Goal: Information Seeking & Learning: Find contact information

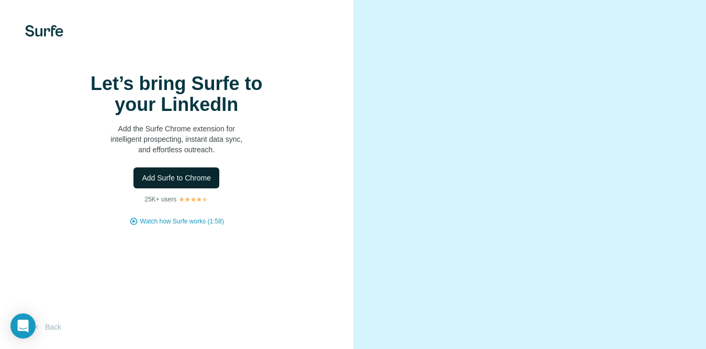
click at [194, 187] on button "Add Surfe to Chrome" at bounding box center [176, 177] width 86 height 21
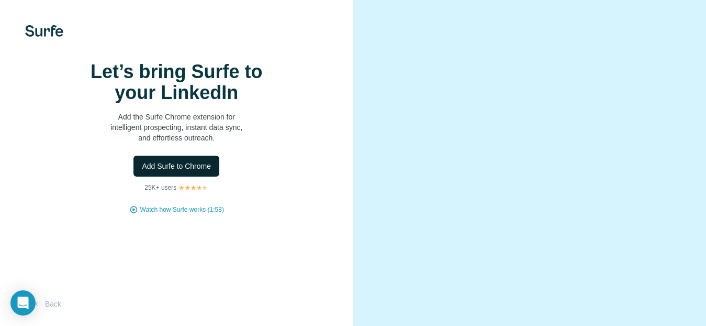
click at [180, 171] on span "Add Surfe to Chrome" at bounding box center [176, 166] width 69 height 10
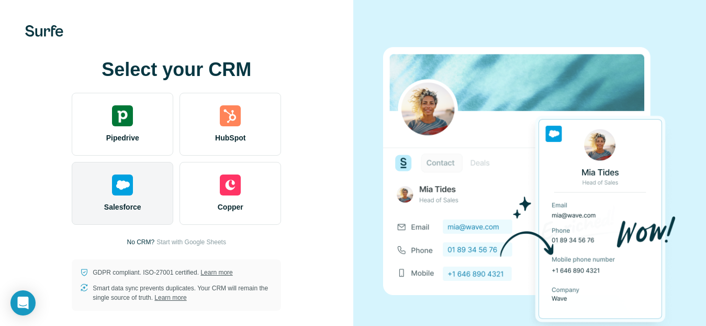
click at [130, 189] on div "Salesforce" at bounding box center [123, 193] width 102 height 63
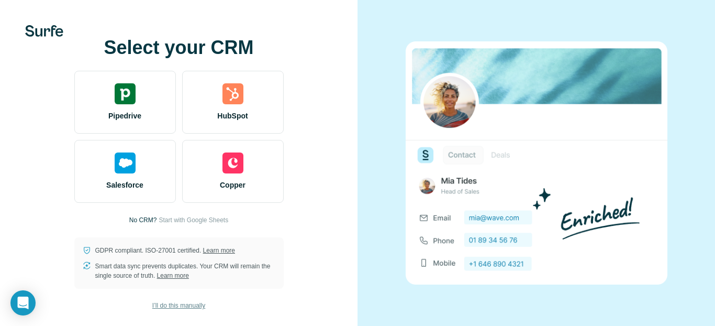
click at [185, 305] on span "I’ll do this manually" at bounding box center [178, 304] width 53 height 9
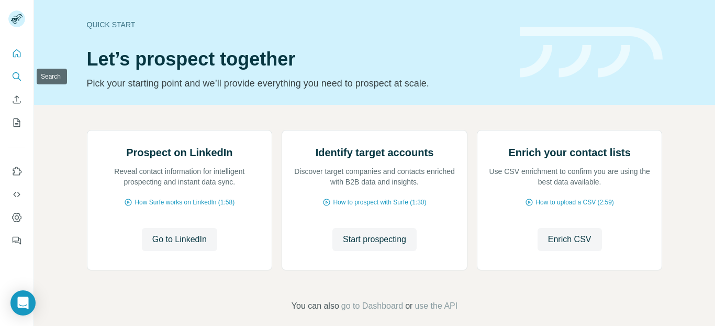
click at [14, 74] on icon "Search" at bounding box center [17, 76] width 10 height 10
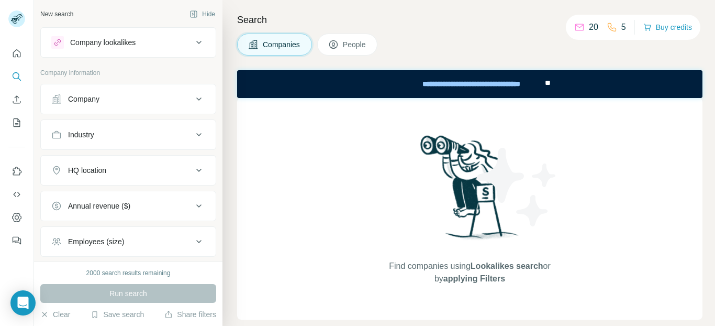
click at [121, 98] on div "Company" at bounding box center [121, 99] width 141 height 10
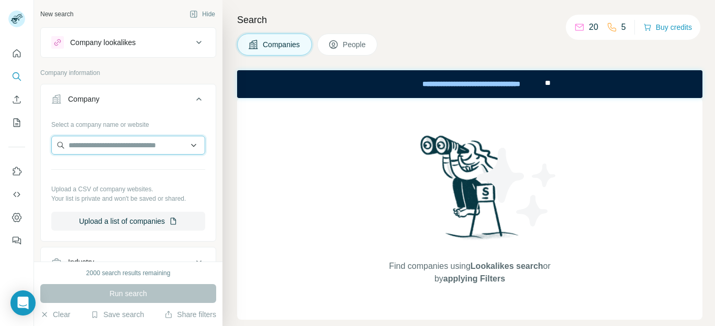
click at [109, 141] on input "text" at bounding box center [128, 145] width 154 height 19
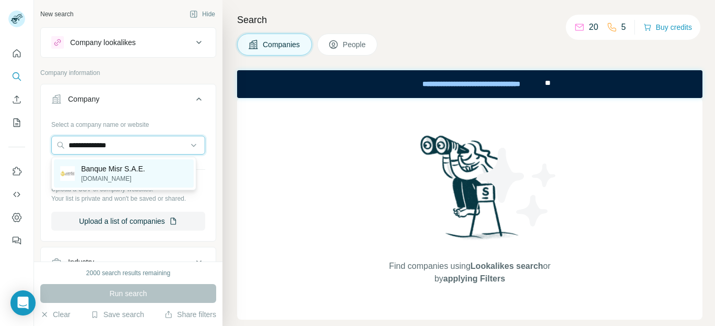
type input "**********"
click at [113, 167] on p "Banque Misr S.A.E." at bounding box center [113, 168] width 64 height 10
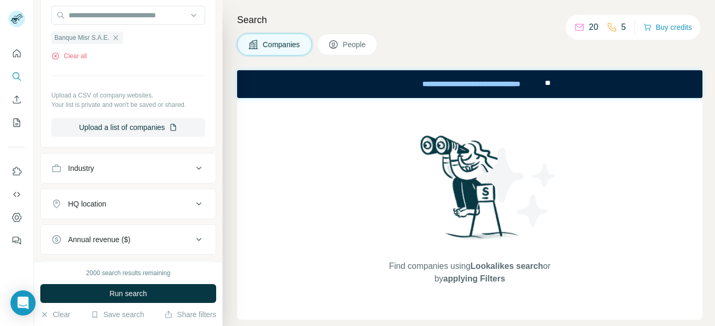
scroll to position [122, 0]
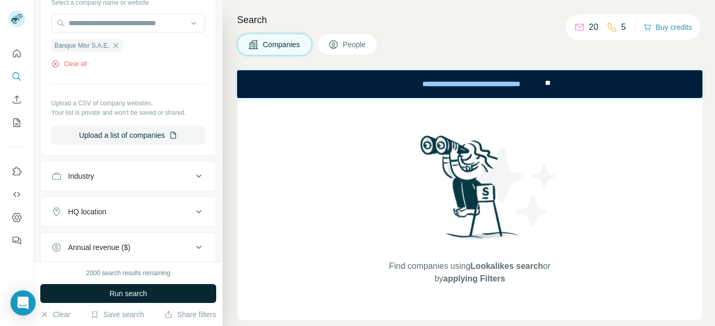
click at [109, 289] on span "Run search" at bounding box center [128, 293] width 38 height 10
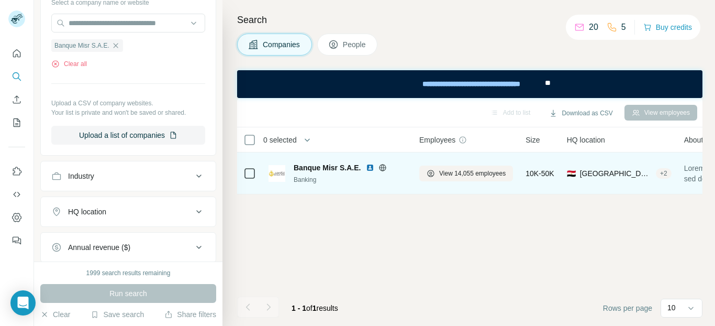
click at [313, 170] on span "Banque Misr S.A.E." at bounding box center [327, 167] width 67 height 10
click at [475, 171] on span "View 14,055 employees" at bounding box center [472, 173] width 66 height 9
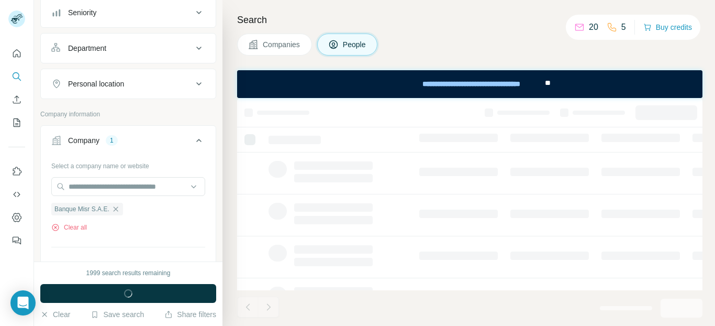
scroll to position [285, 0]
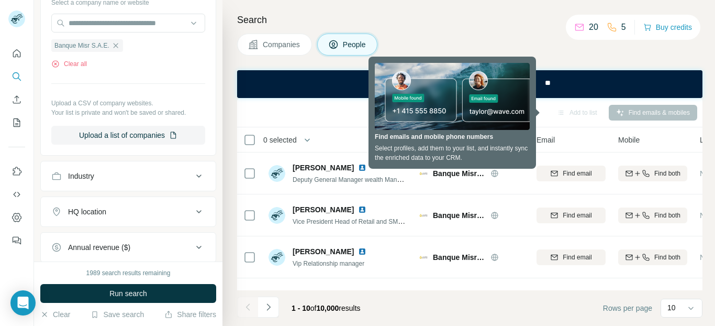
click at [527, 50] on div "Companies People" at bounding box center [469, 44] width 465 height 22
click at [553, 58] on div "Search Companies People Add to list Find emails & mobiles 0 selected People Com…" at bounding box center [468, 163] width 492 height 326
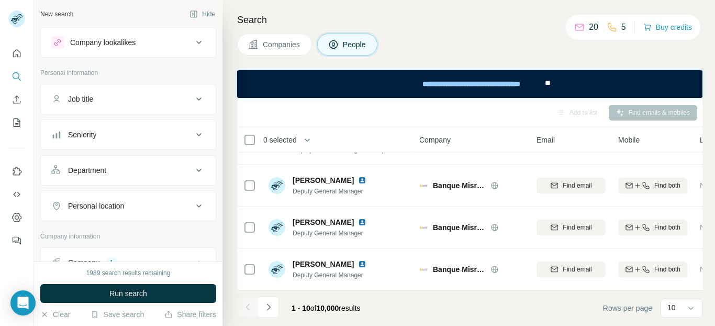
scroll to position [285, 0]
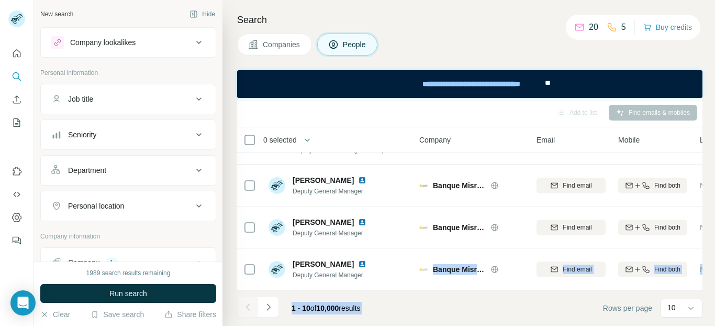
drag, startPoint x: 431, startPoint y: 284, endPoint x: 504, endPoint y: 297, distance: 74.4
click at [504, 297] on div "Add to list Find emails & mobiles 0 selected People Company Email Mobile Lists …" at bounding box center [469, 212] width 465 height 228
click at [271, 306] on icon "Navigate to next page" at bounding box center [268, 306] width 10 height 10
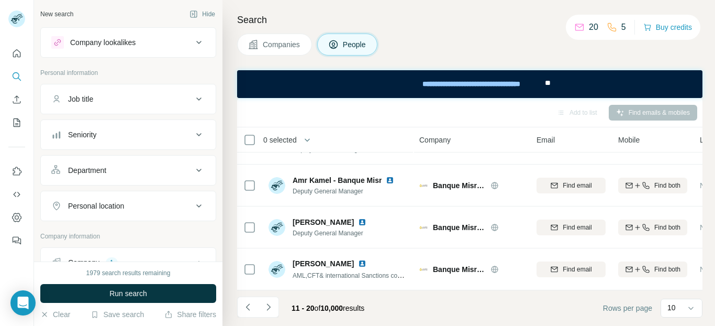
click at [710, 111] on div "Search Companies People Add to list Find emails & mobiles 0 selected People Com…" at bounding box center [468, 163] width 492 height 326
click at [268, 305] on icon "Navigate to next page" at bounding box center [268, 306] width 10 height 10
click at [269, 305] on icon "Navigate to next page" at bounding box center [268, 306] width 10 height 10
click at [271, 307] on icon "Navigate to next page" at bounding box center [268, 306] width 10 height 10
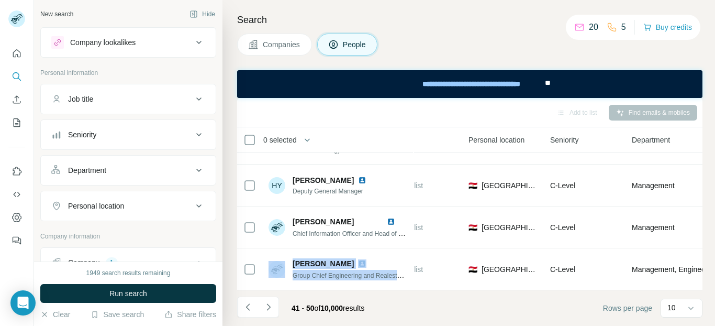
drag, startPoint x: 698, startPoint y: 254, endPoint x: 702, endPoint y: 214, distance: 39.9
click at [702, 214] on div "0 selected People Company Email Mobile Lists Personal location Seniority Depart…" at bounding box center [469, 208] width 465 height 163
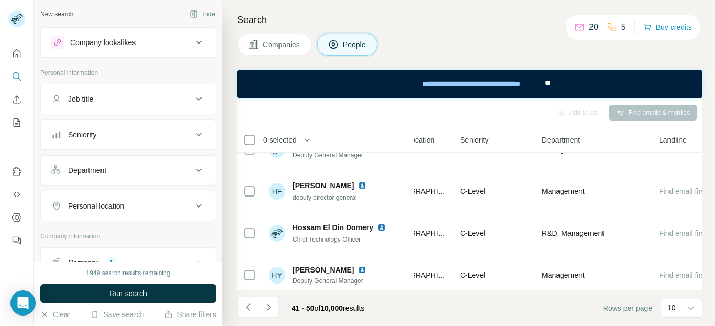
scroll to position [285, 403]
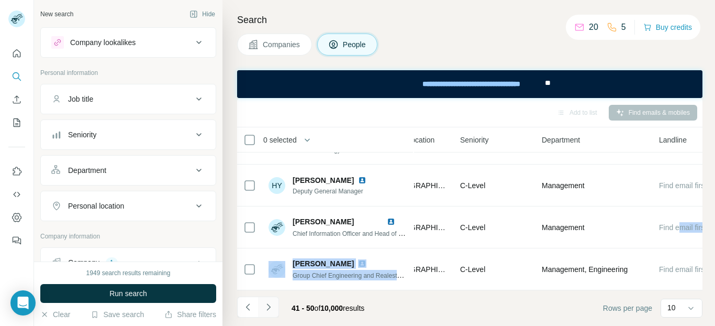
click at [269, 300] on button "Navigate to next page" at bounding box center [268, 306] width 21 height 21
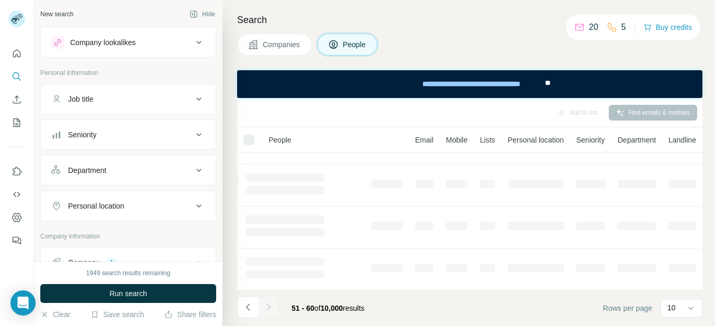
scroll to position [285, 70]
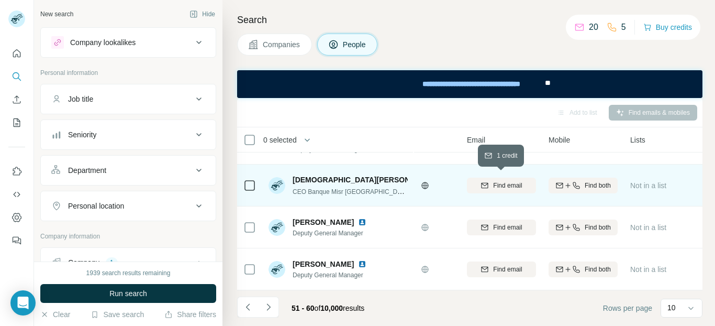
click at [508, 181] on span "Find email" at bounding box center [507, 185] width 29 height 9
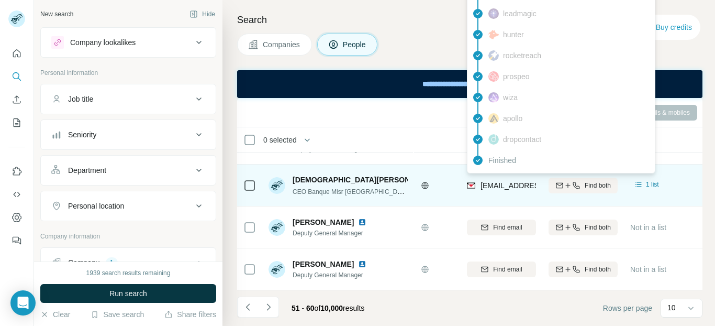
click at [495, 181] on span "[EMAIL_ADDRESS][DOMAIN_NAME]" at bounding box center [542, 185] width 124 height 8
drag, startPoint x: 500, startPoint y: 180, endPoint x: 521, endPoint y: 175, distance: 21.6
click at [521, 175] on div "[EMAIL_ADDRESS][DOMAIN_NAME]" at bounding box center [501, 185] width 69 height 29
click at [532, 181] on span "[EMAIL_ADDRESS][DOMAIN_NAME]" at bounding box center [542, 185] width 124 height 8
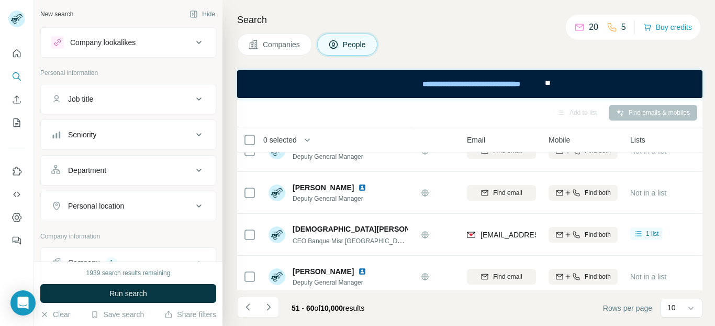
scroll to position [229, 70]
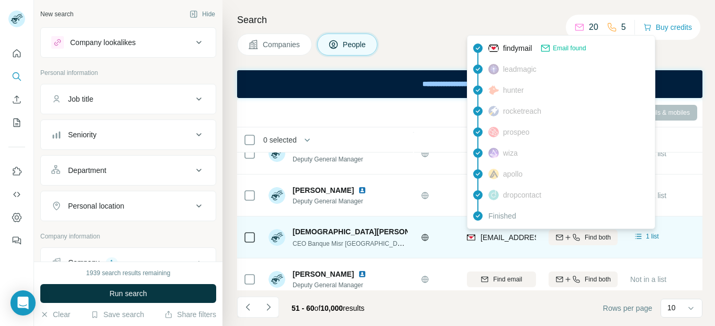
click at [496, 234] on span "[EMAIL_ADDRESS][DOMAIN_NAME]" at bounding box center [542, 237] width 124 height 8
click at [529, 233] on span "[EMAIL_ADDRESS][DOMAIN_NAME]" at bounding box center [542, 237] width 124 height 8
click at [472, 235] on img at bounding box center [471, 237] width 8 height 10
drag, startPoint x: 480, startPoint y: 236, endPoint x: 544, endPoint y: 238, distance: 64.4
click at [0, 0] on tr "[PERSON_NAME] CEO Banque Misr [GEOGRAPHIC_DATA] -[GEOGRAPHIC_DATA] Banque Misr …" at bounding box center [0, 0] width 0 height 0
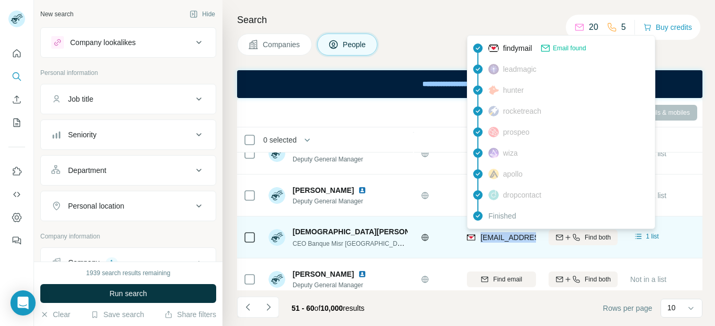
copy tr "[EMAIL_ADDRESS][DOMAIN_NAME]"
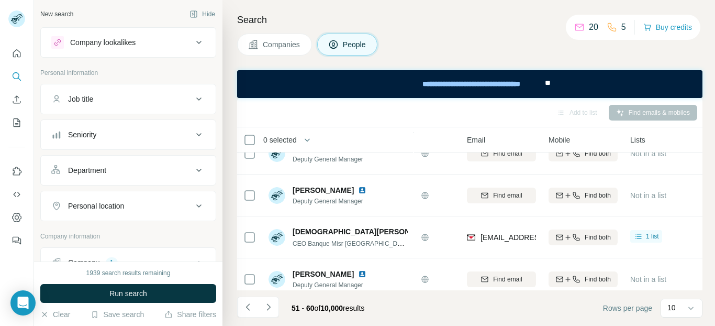
click at [429, 23] on h4 "Search" at bounding box center [469, 20] width 465 height 15
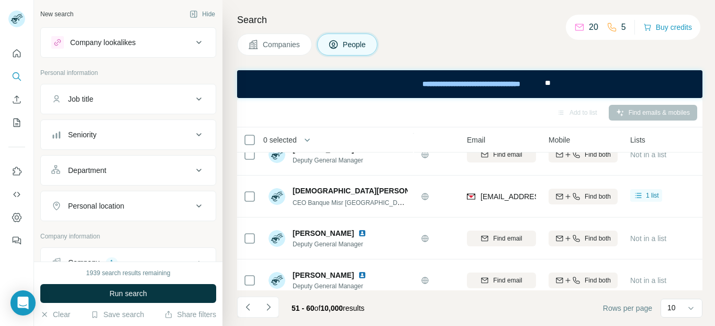
scroll to position [285, 70]
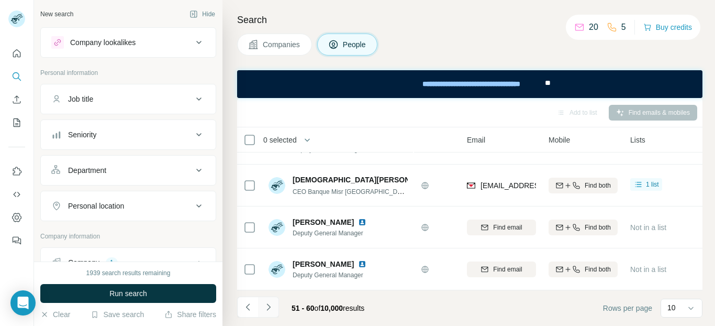
click at [267, 306] on icon "Navigate to next page" at bounding box center [268, 306] width 10 height 10
click at [269, 302] on icon "Navigate to next page" at bounding box center [268, 306] width 10 height 10
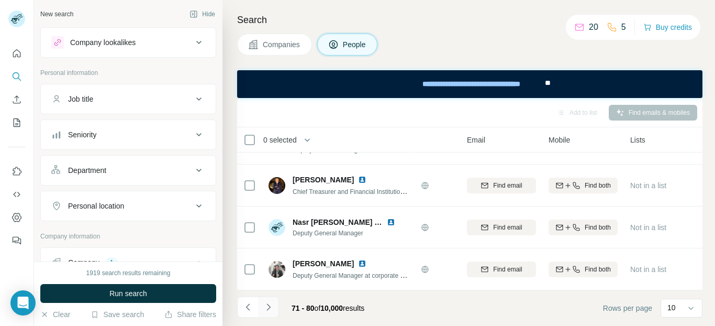
click at [271, 302] on icon "Navigate to next page" at bounding box center [268, 306] width 10 height 10
click at [271, 305] on icon "Navigate to next page" at bounding box center [268, 306] width 10 height 10
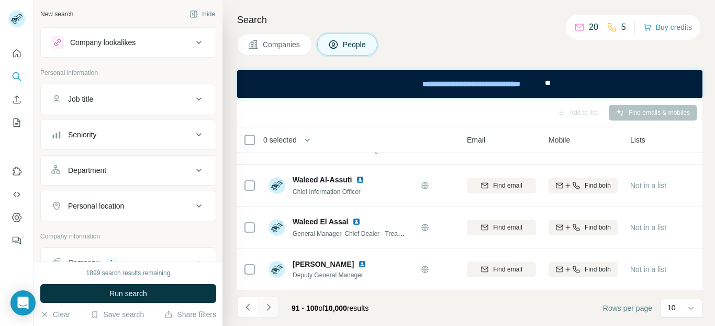
click at [266, 307] on icon "Navigate to next page" at bounding box center [268, 306] width 10 height 10
click at [268, 305] on icon "Navigate to next page" at bounding box center [268, 306] width 4 height 7
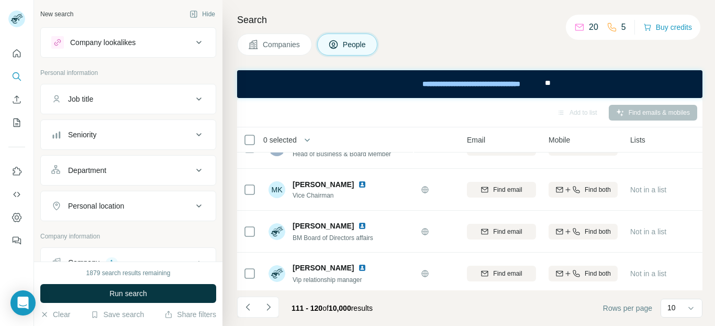
scroll to position [118, 70]
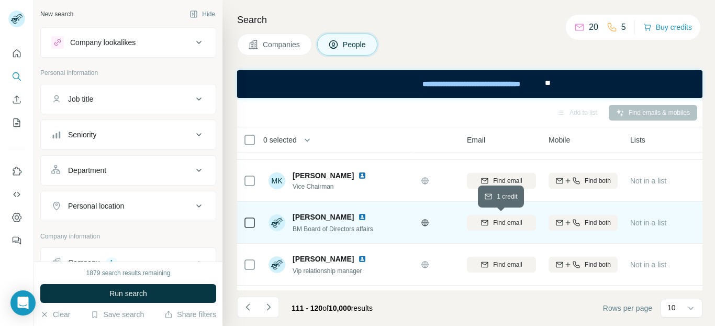
click at [513, 223] on span "Find email" at bounding box center [507, 222] width 29 height 9
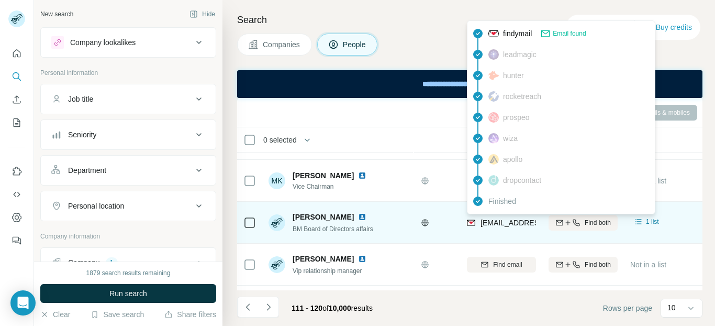
click at [481, 220] on span "[EMAIL_ADDRESS][DOMAIN_NAME]" at bounding box center [542, 222] width 124 height 8
drag, startPoint x: 481, startPoint y: 220, endPoint x: 541, endPoint y: 226, distance: 59.9
click at [541, 226] on td "[EMAIL_ADDRESS][DOMAIN_NAME]" at bounding box center [502, 222] width 82 height 42
copy span "alis@banquemisr."
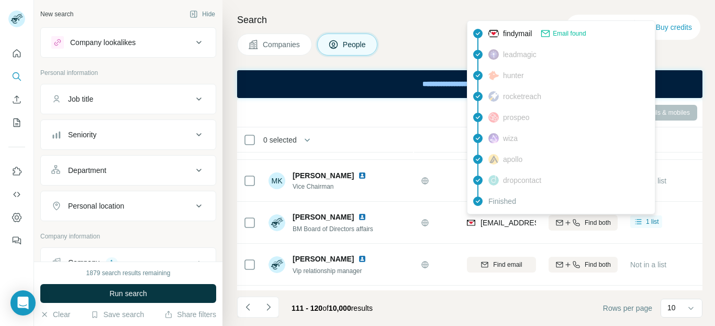
click at [438, 27] on div "Search Companies People Add to list Find emails & mobiles 0 selected People Com…" at bounding box center [468, 163] width 492 height 326
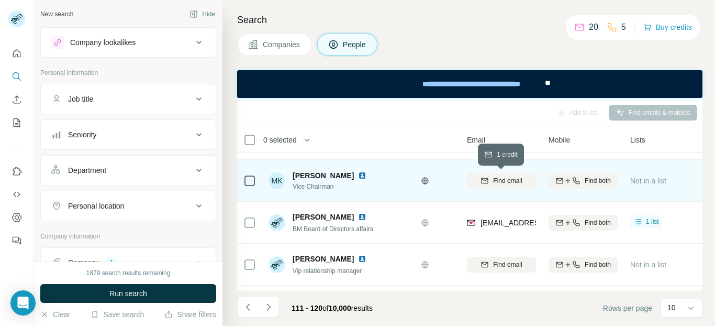
click at [513, 181] on span "Find email" at bounding box center [507, 180] width 29 height 9
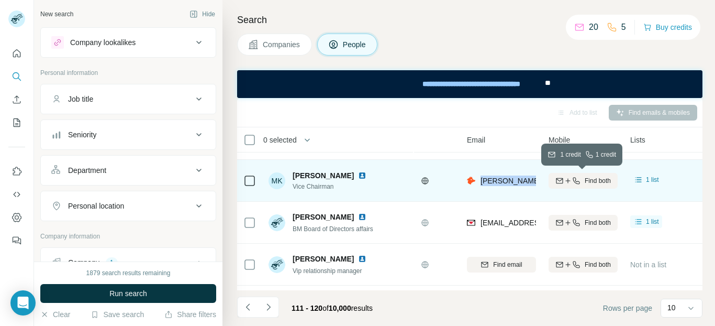
drag, startPoint x: 479, startPoint y: 177, endPoint x: 550, endPoint y: 180, distance: 71.2
click at [0, 0] on tr "[PERSON_NAME] Vice Chairman Banque Misr S.A.E. [PERSON_NAME][EMAIL_ADDRESS][DOM…" at bounding box center [0, 0] width 0 height 0
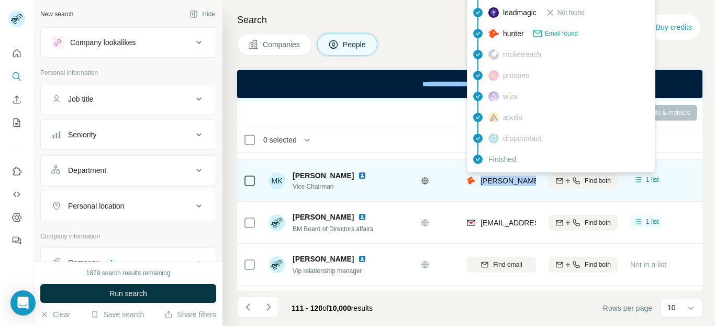
copy tr "[PERSON_NAME][EMAIL_ADDRESS][DOMAIN_NAME]"
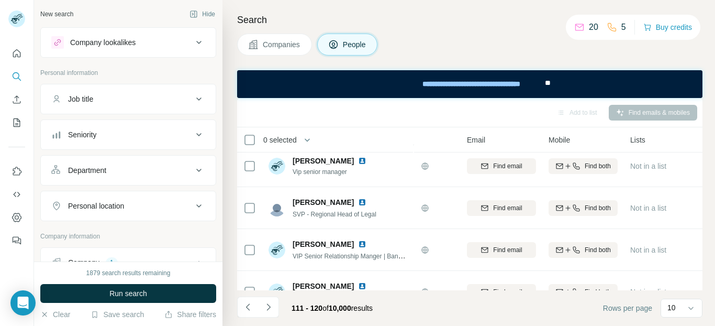
scroll to position [285, 70]
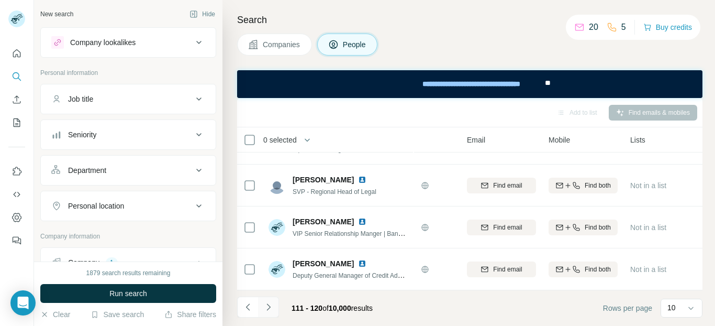
click at [272, 306] on icon "Navigate to next page" at bounding box center [268, 306] width 10 height 10
click at [196, 171] on icon at bounding box center [198, 170] width 5 height 3
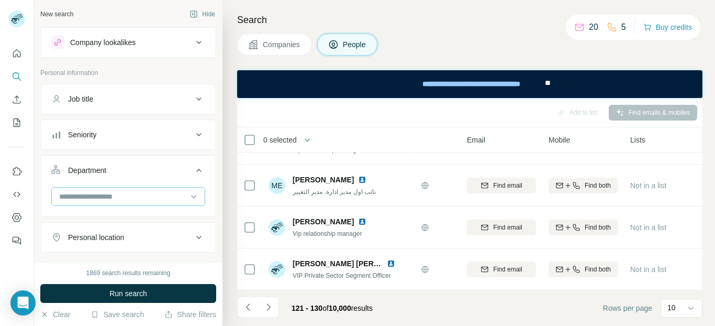
click at [159, 194] on input at bounding box center [122, 196] width 129 height 12
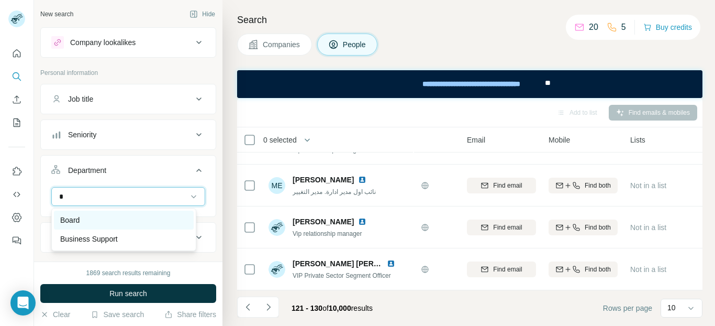
type input "*"
click at [115, 218] on div "Board" at bounding box center [123, 220] width 127 height 10
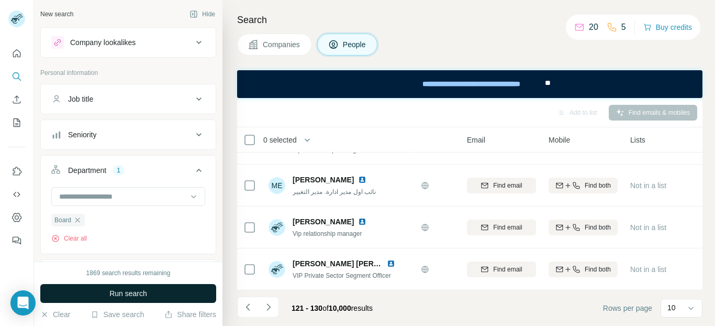
click at [140, 288] on span "Run search" at bounding box center [128, 293] width 38 height 10
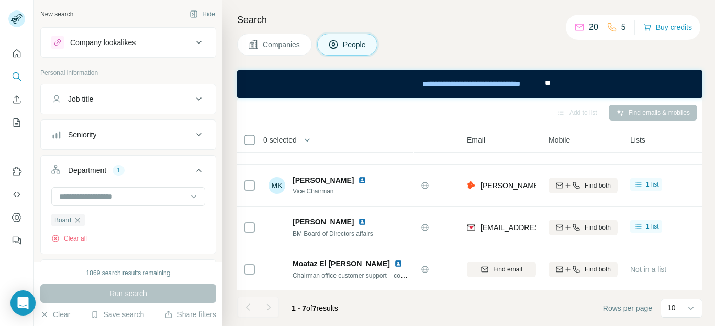
scroll to position [159, 70]
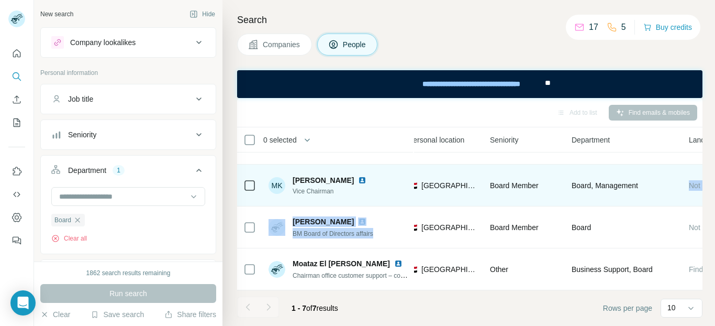
drag, startPoint x: 698, startPoint y: 214, endPoint x: 697, endPoint y: 191, distance: 23.1
click at [0, 0] on tbody "[PERSON_NAME] [PERSON_NAME] رئيس مجموعة تمويل Banque Misr S.A.E. Find email Fin…" at bounding box center [0, 0] width 0 height 0
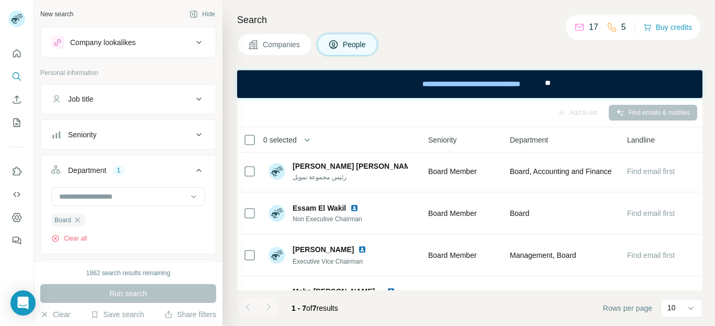
scroll to position [0, 439]
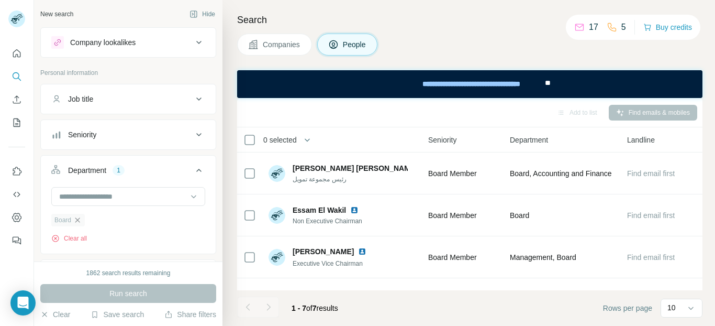
click at [78, 219] on icon "button" at bounding box center [77, 220] width 8 height 8
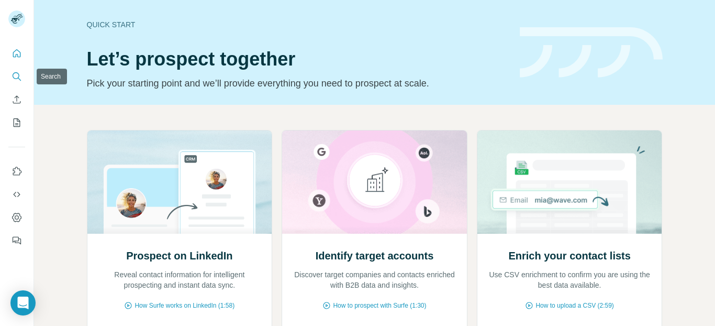
click at [17, 76] on icon "Search" at bounding box center [17, 76] width 10 height 10
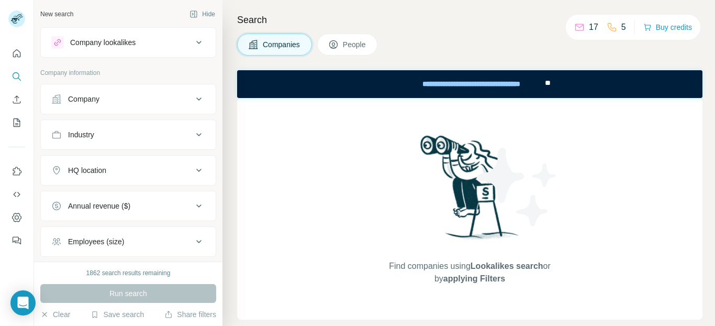
click at [148, 46] on div "Company lookalikes" at bounding box center [121, 42] width 141 height 13
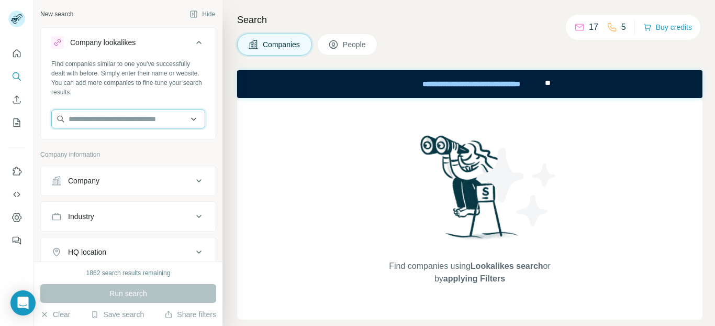
click at [135, 119] on input "text" at bounding box center [128, 118] width 154 height 19
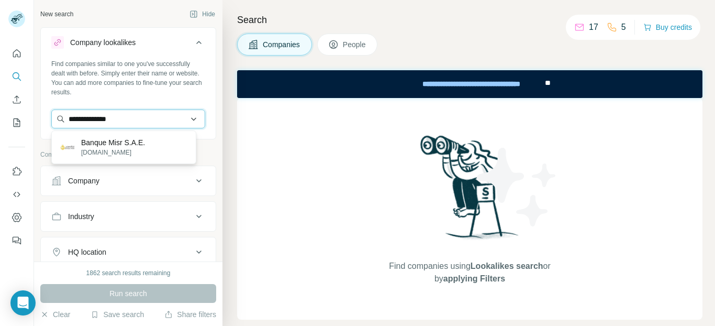
type input "**********"
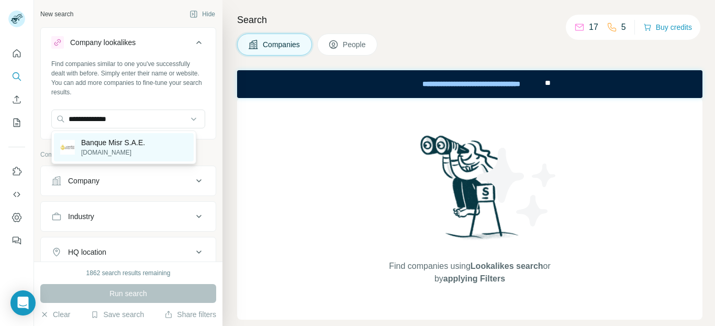
click at [115, 149] on p "[DOMAIN_NAME]" at bounding box center [113, 152] width 64 height 9
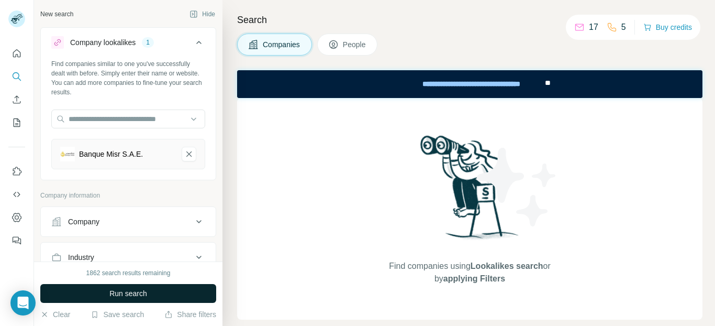
click at [142, 295] on span "Run search" at bounding box center [128, 293] width 38 height 10
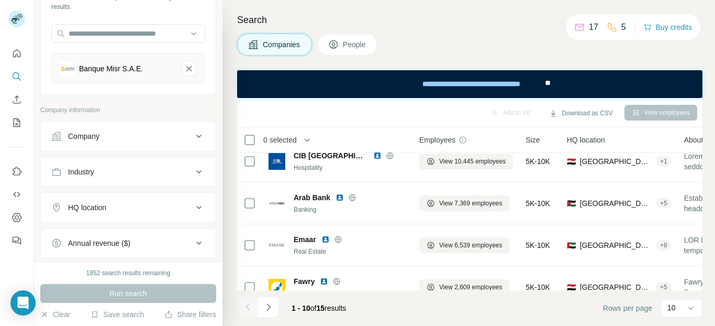
scroll to position [181, 0]
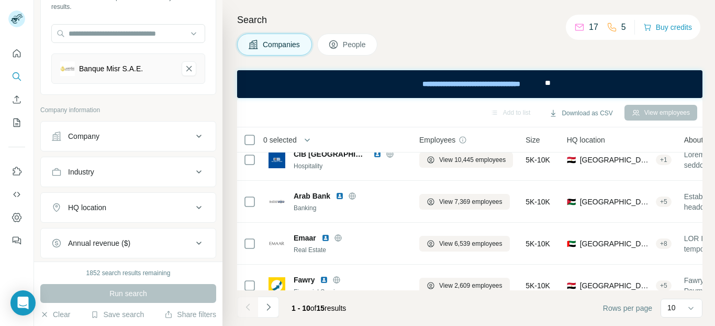
click at [125, 65] on div "Banque Misr S.A.E." at bounding box center [111, 68] width 64 height 10
click at [182, 61] on button "Banque Misr S.A.E.-remove-button" at bounding box center [189, 68] width 15 height 15
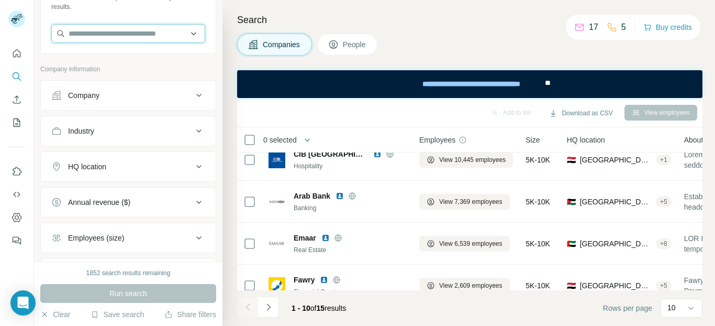
click at [121, 35] on input "text" at bounding box center [128, 33] width 154 height 19
click at [99, 99] on div "Company" at bounding box center [83, 95] width 31 height 10
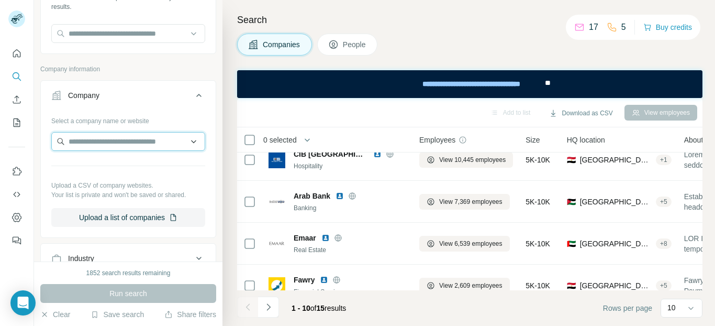
click at [101, 136] on input "text" at bounding box center [128, 141] width 154 height 19
type input "**********"
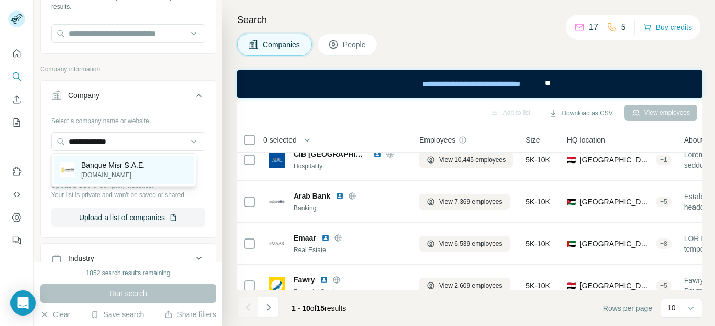
click at [110, 163] on p "Banque Misr S.A.E." at bounding box center [113, 165] width 64 height 10
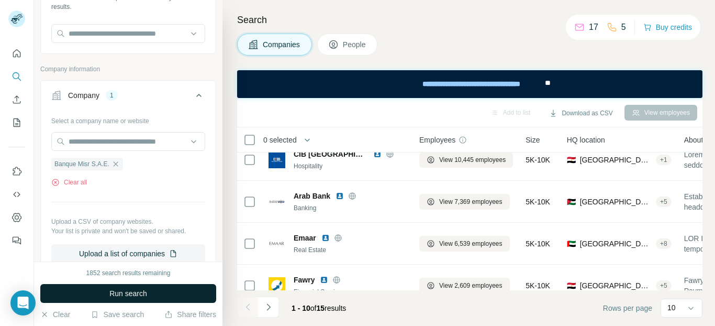
click at [118, 297] on span "Run search" at bounding box center [128, 293] width 38 height 10
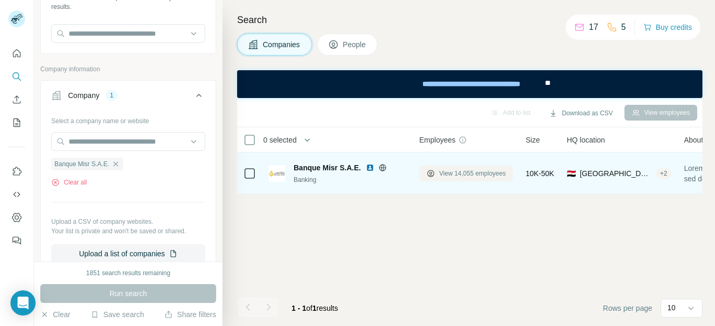
click at [450, 165] on button "View 14,055 employees" at bounding box center [466, 173] width 94 height 16
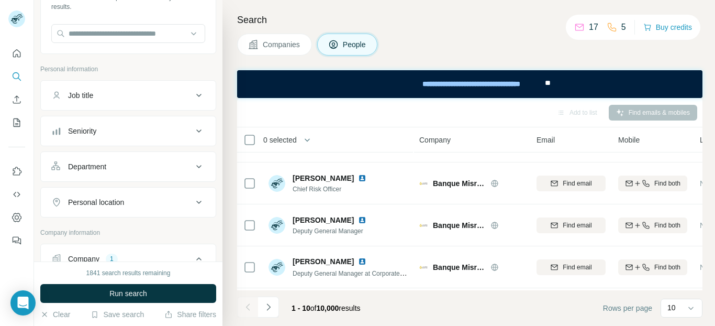
scroll to position [219, 0]
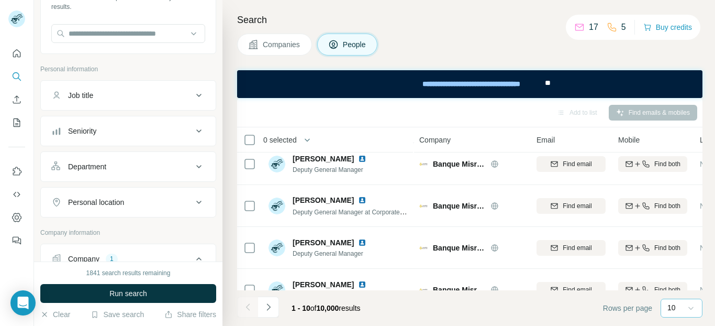
click at [693, 309] on icon at bounding box center [691, 307] width 10 height 10
click at [680, 283] on div "10" at bounding box center [677, 284] width 17 height 10
click at [688, 307] on icon at bounding box center [691, 307] width 10 height 10
click at [683, 232] on div "60" at bounding box center [681, 227] width 24 height 10
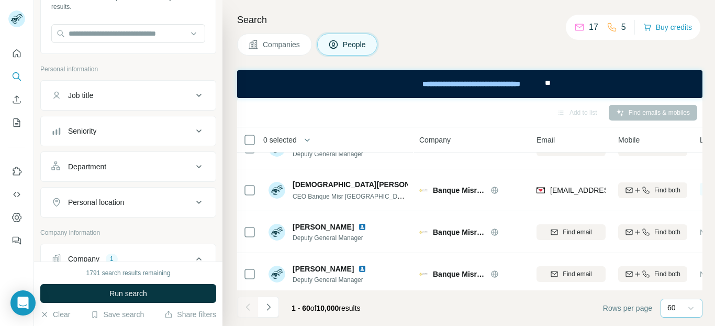
scroll to position [2378, 0]
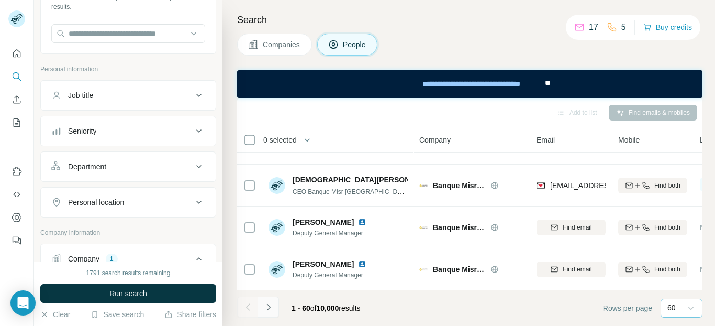
click at [268, 306] on icon "Navigate to next page" at bounding box center [268, 306] width 10 height 10
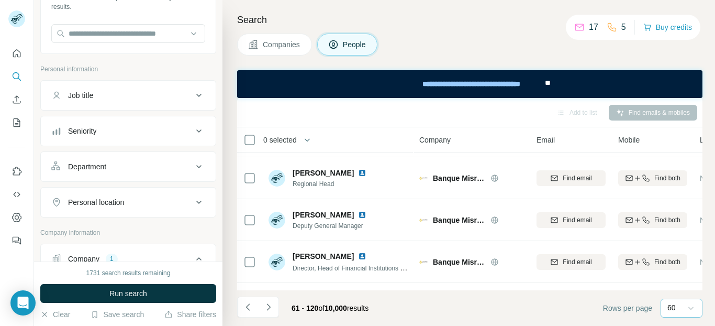
scroll to position [2220, 0]
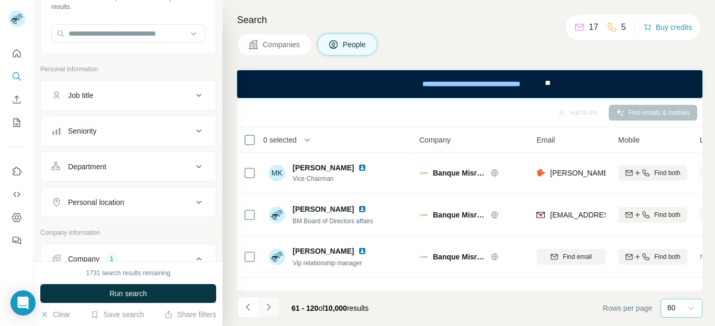
click at [272, 301] on icon "Navigate to next page" at bounding box center [268, 306] width 10 height 10
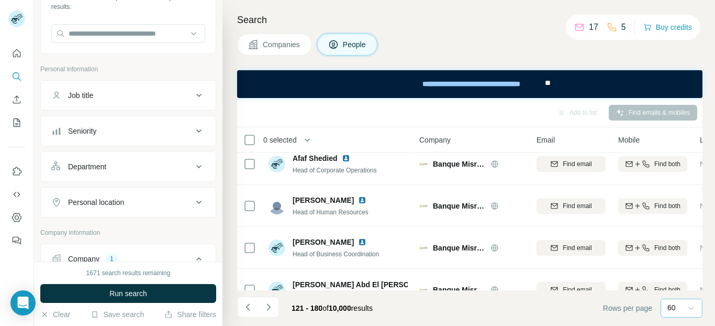
scroll to position [2111, 0]
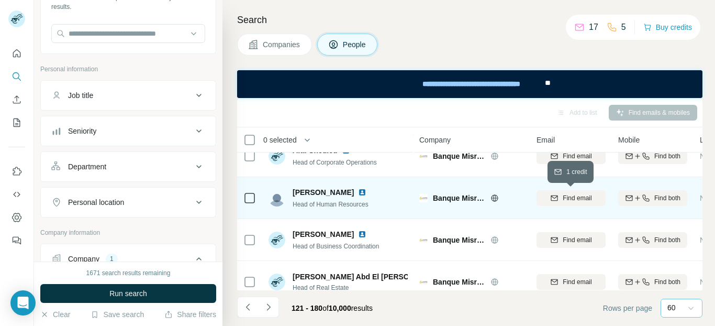
click at [577, 197] on span "Find email" at bounding box center [577, 197] width 29 height 9
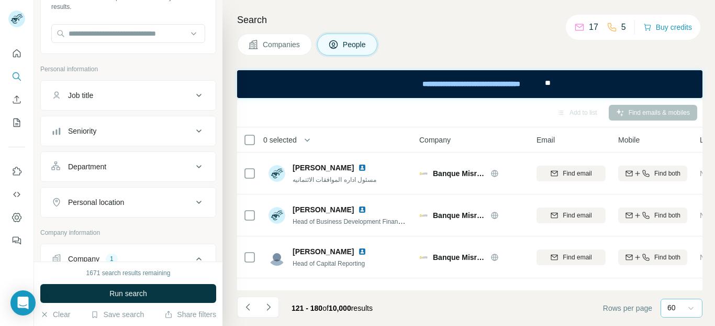
scroll to position [2378, 0]
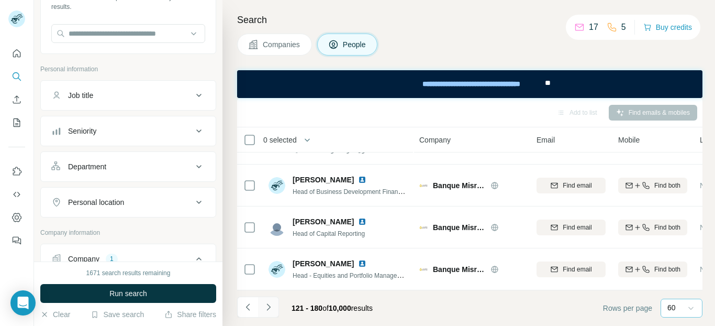
click at [263, 305] on icon "Navigate to next page" at bounding box center [268, 306] width 10 height 10
click at [273, 300] on button "Navigate to next page" at bounding box center [268, 306] width 21 height 21
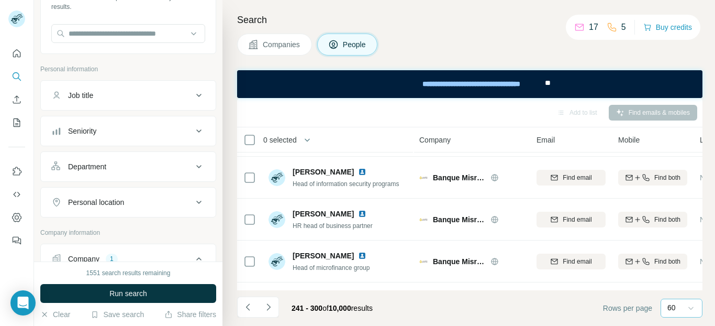
scroll to position [1260, 0]
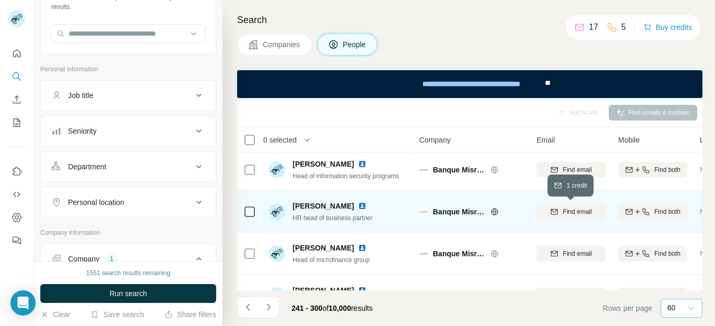
click at [566, 214] on span "Find email" at bounding box center [577, 211] width 29 height 9
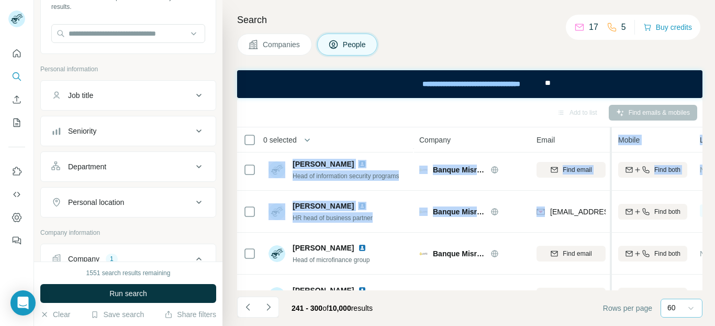
drag, startPoint x: 551, startPoint y: 207, endPoint x: 611, endPoint y: 216, distance: 61.4
click at [611, 216] on table "0 selected People Company Email Mobile Lists Personal location Seniority Depart…" at bounding box center [687, 135] width 900 height 2537
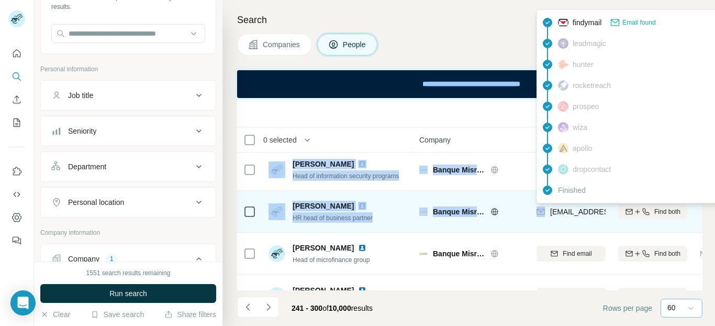
click at [585, 212] on span "[EMAIL_ADDRESS][DOMAIN_NAME]" at bounding box center [612, 211] width 124 height 8
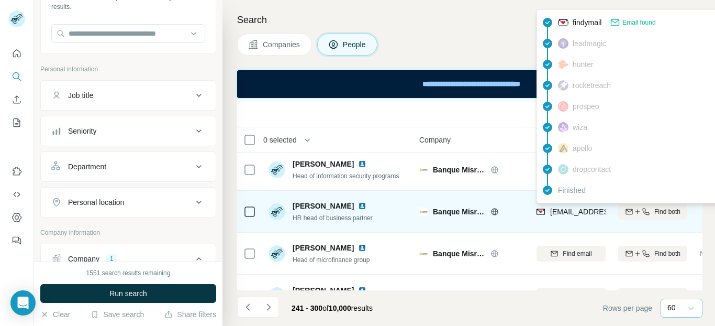
click at [551, 210] on span "[EMAIL_ADDRESS][DOMAIN_NAME]" at bounding box center [612, 211] width 124 height 8
click at [547, 210] on div "[EMAIL_ADDRESS][DOMAIN_NAME]" at bounding box center [600, 211] width 129 height 10
drag, startPoint x: 547, startPoint y: 210, endPoint x: 610, endPoint y: 215, distance: 63.0
click at [610, 215] on td "[EMAIL_ADDRESS][DOMAIN_NAME]" at bounding box center [571, 211] width 82 height 42
copy span "akamel@banque"
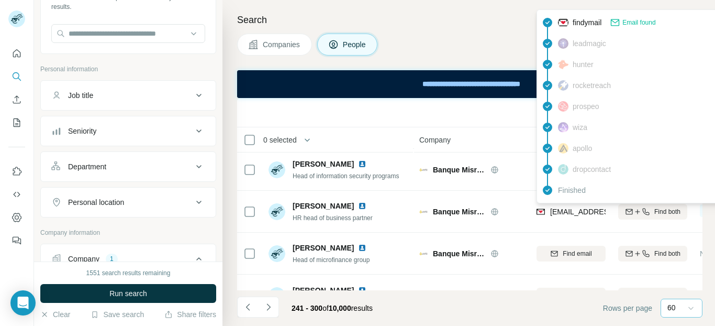
click at [458, 48] on div "Companies People" at bounding box center [469, 44] width 465 height 22
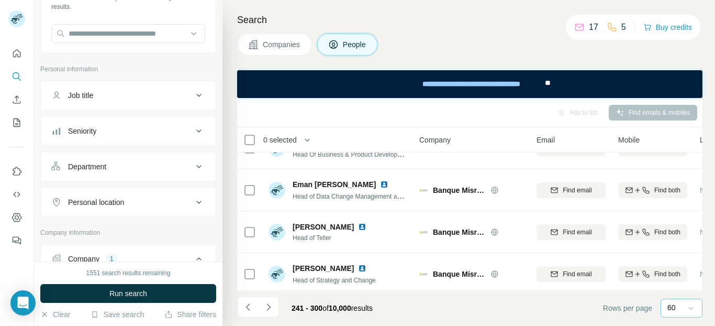
scroll to position [2378, 0]
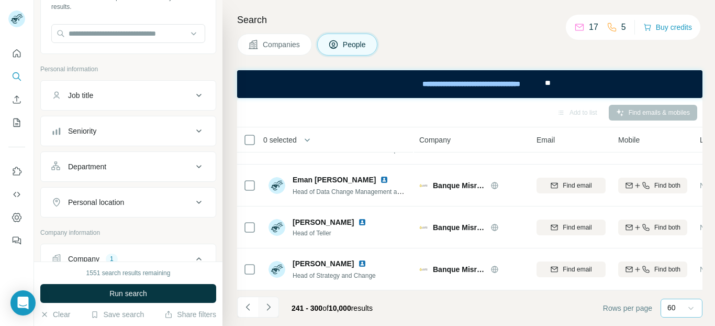
click at [270, 305] on icon "Navigate to next page" at bounding box center [268, 306] width 10 height 10
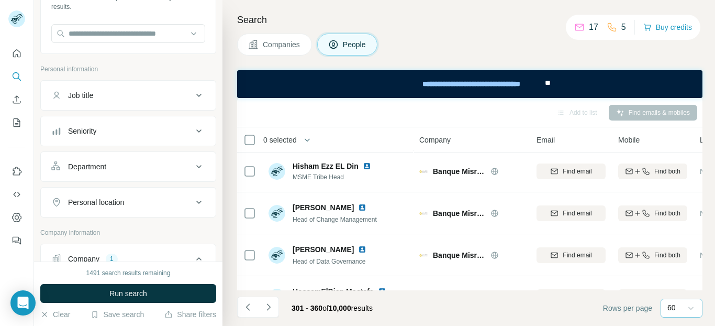
scroll to position [2119, 0]
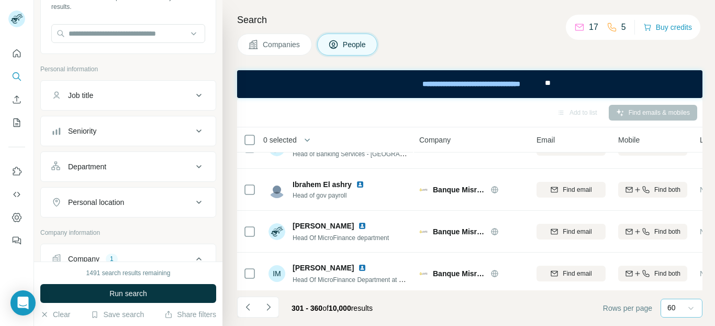
click at [141, 129] on div "Seniority" at bounding box center [121, 131] width 141 height 10
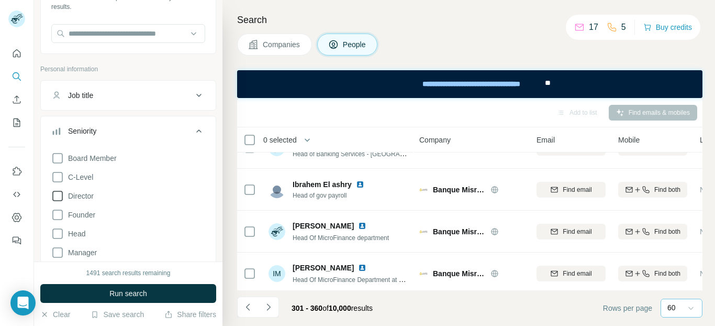
click at [80, 196] on span "Director" at bounding box center [79, 195] width 30 height 10
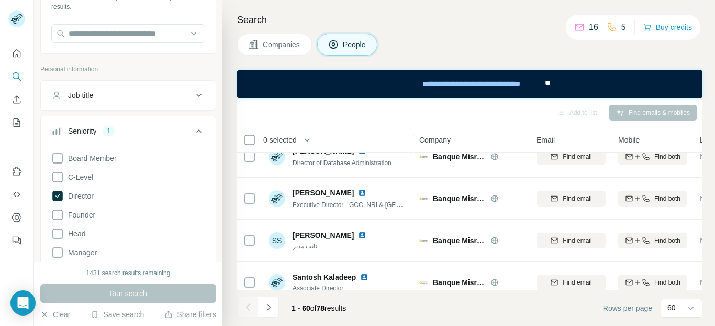
scroll to position [2378, 0]
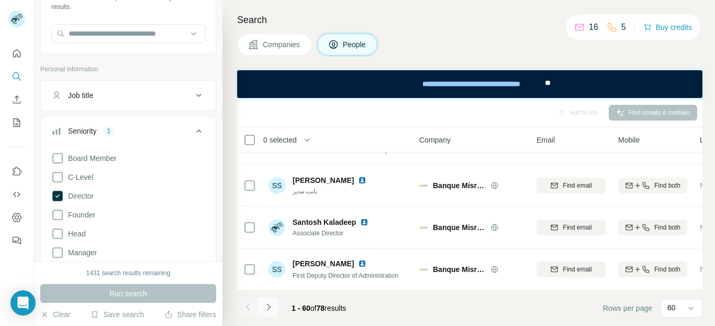
click at [268, 304] on icon "Navigate to next page" at bounding box center [268, 306] width 10 height 10
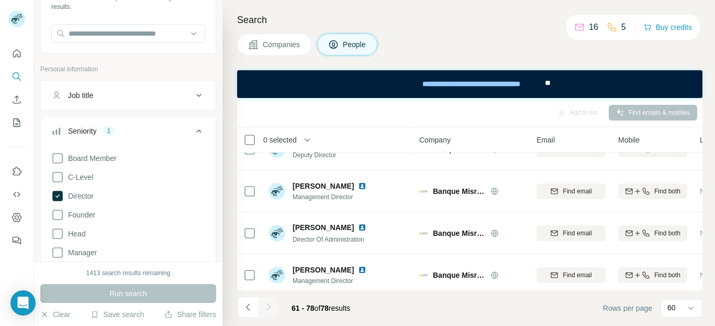
scroll to position [620, 0]
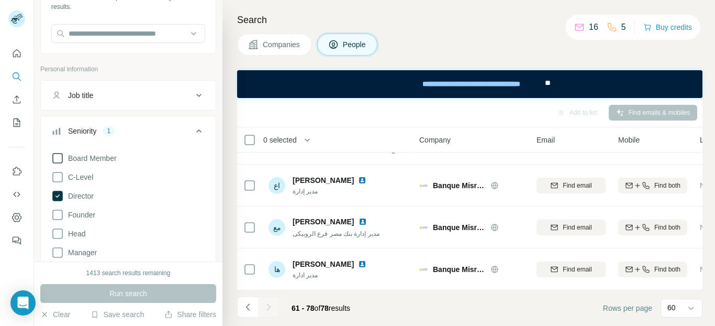
click at [62, 158] on icon at bounding box center [57, 158] width 13 height 13
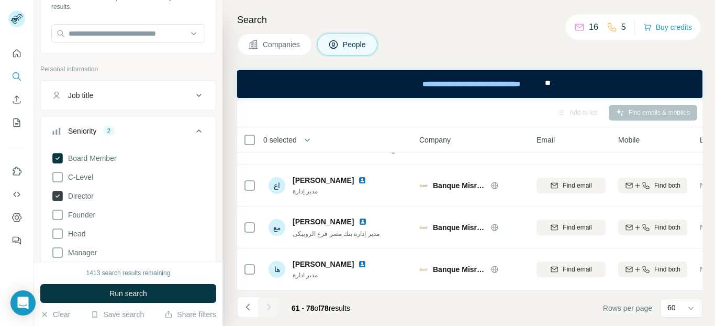
click at [63, 194] on icon at bounding box center [57, 195] width 13 height 13
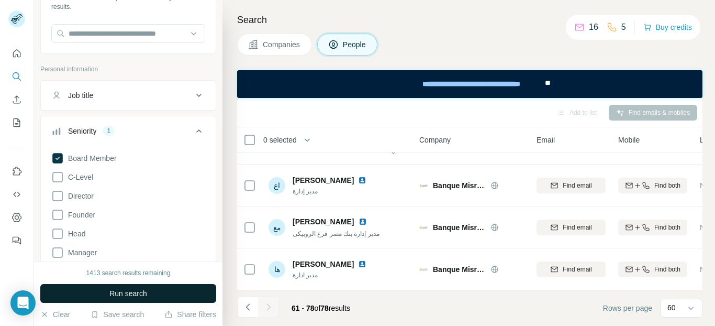
click at [116, 290] on span "Run search" at bounding box center [128, 293] width 38 height 10
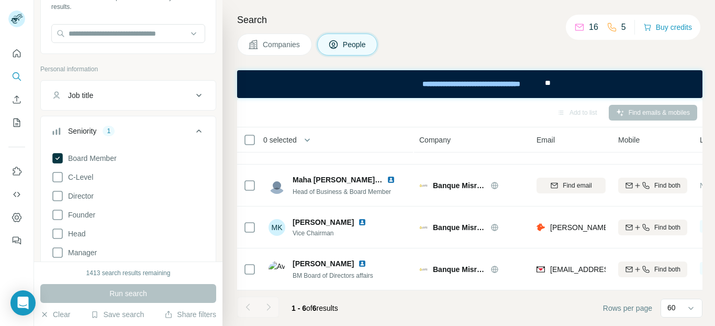
scroll to position [117, 0]
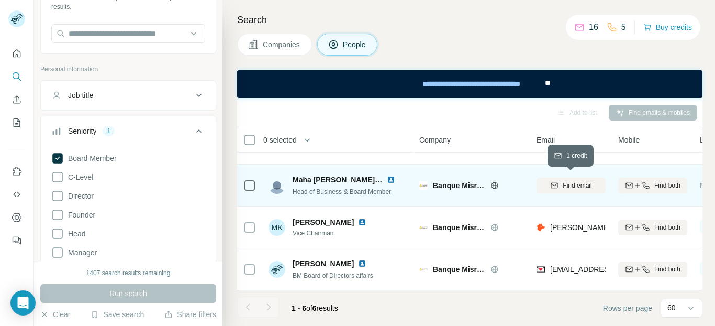
click at [572, 182] on span "Find email" at bounding box center [577, 185] width 29 height 9
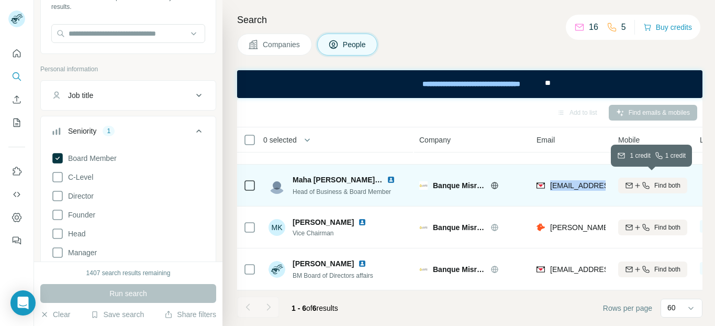
drag, startPoint x: 551, startPoint y: 177, endPoint x: 620, endPoint y: 187, distance: 70.3
click at [0, 0] on tr "Maha [PERSON_NAME] [DEMOGRAPHIC_DATA] Head of Business & Board Member Banque Mi…" at bounding box center [0, 0] width 0 height 0
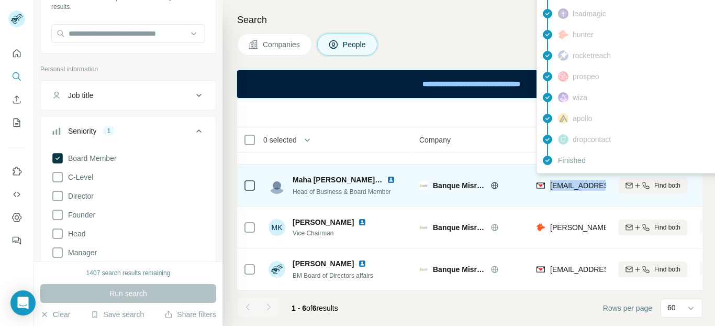
copy tr "[EMAIL_ADDRESS][DOMAIN_NAME]"
